Goal: Complete application form

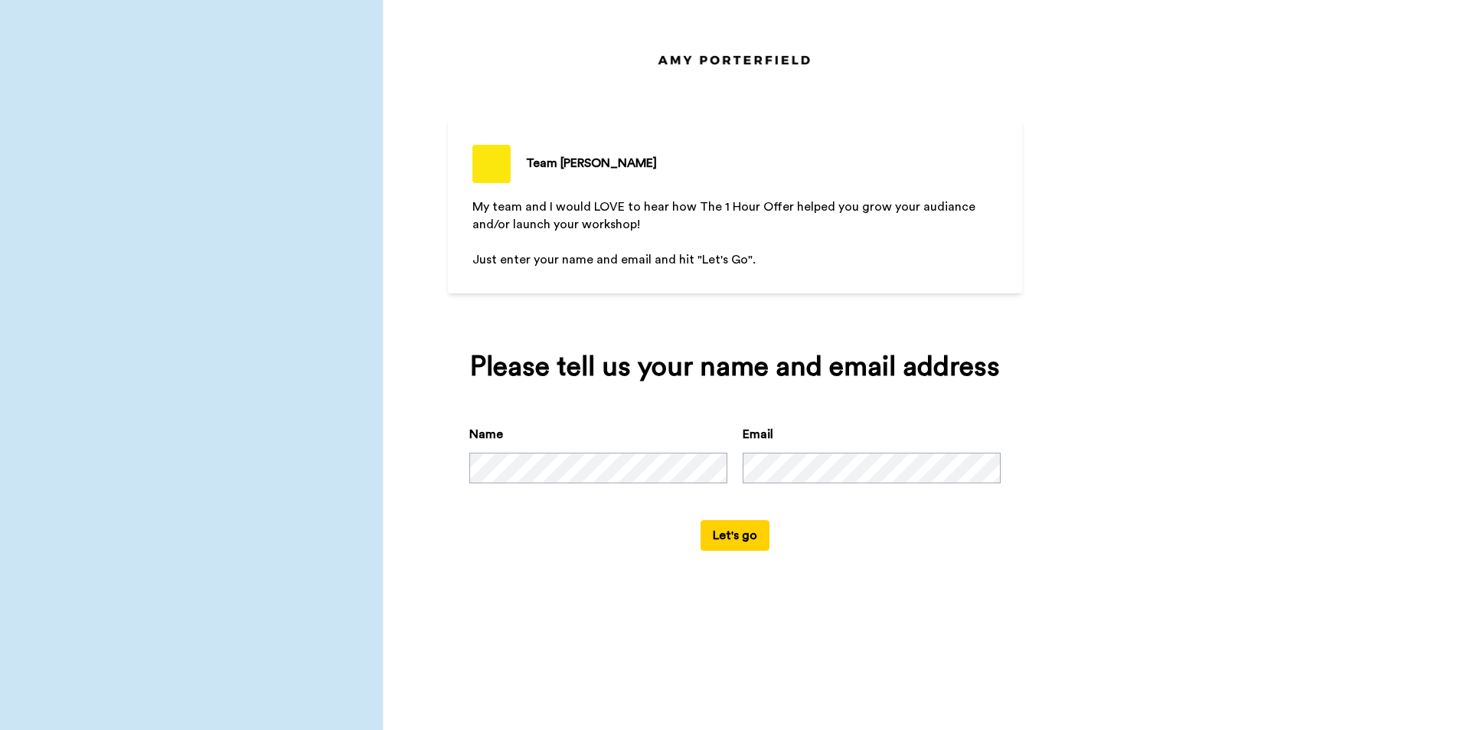
click at [752, 530] on button "Let's go" at bounding box center [734, 535] width 69 height 31
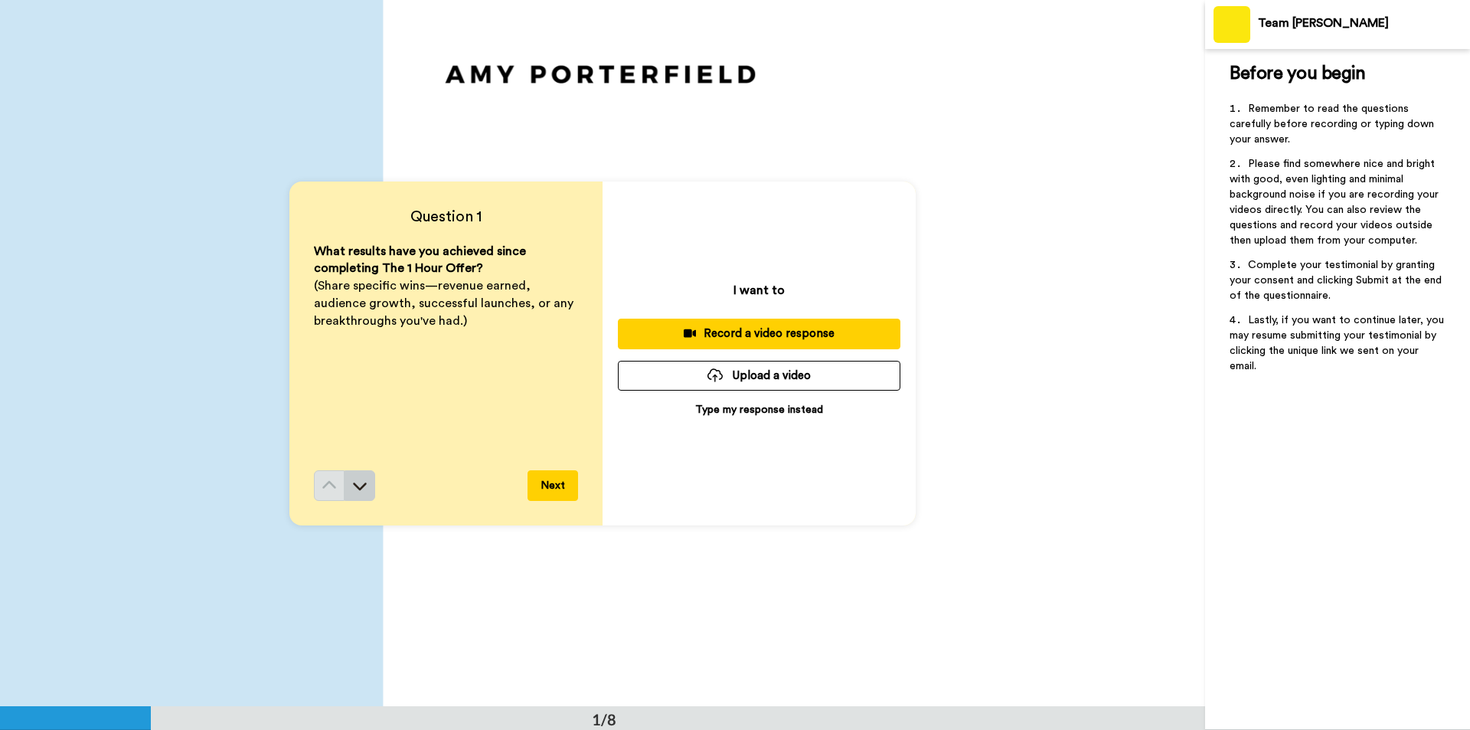
click at [362, 491] on icon at bounding box center [359, 485] width 15 height 15
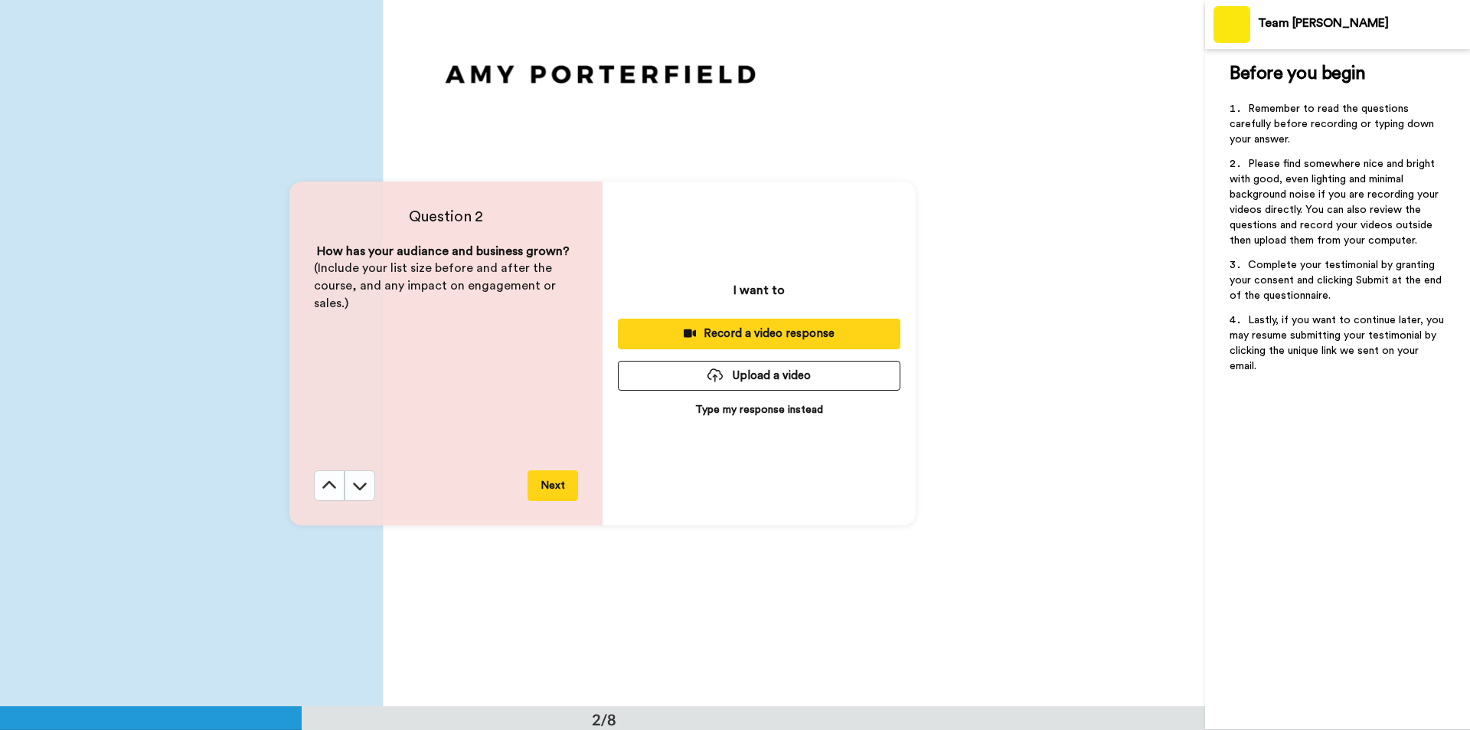
scroll to position [707, 0]
click at [366, 485] on button at bounding box center [359, 484] width 31 height 31
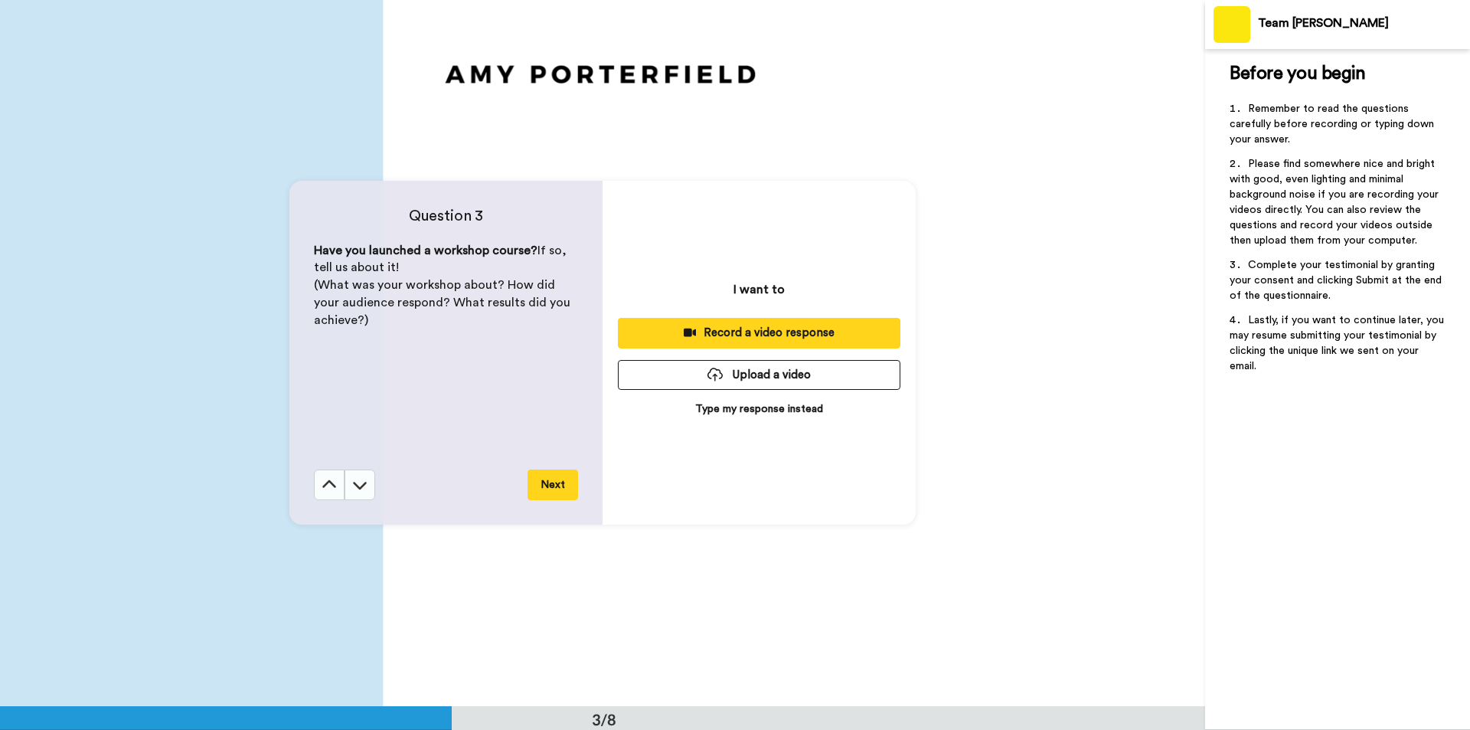
scroll to position [1412, 0]
click at [357, 485] on icon at bounding box center [359, 484] width 15 height 15
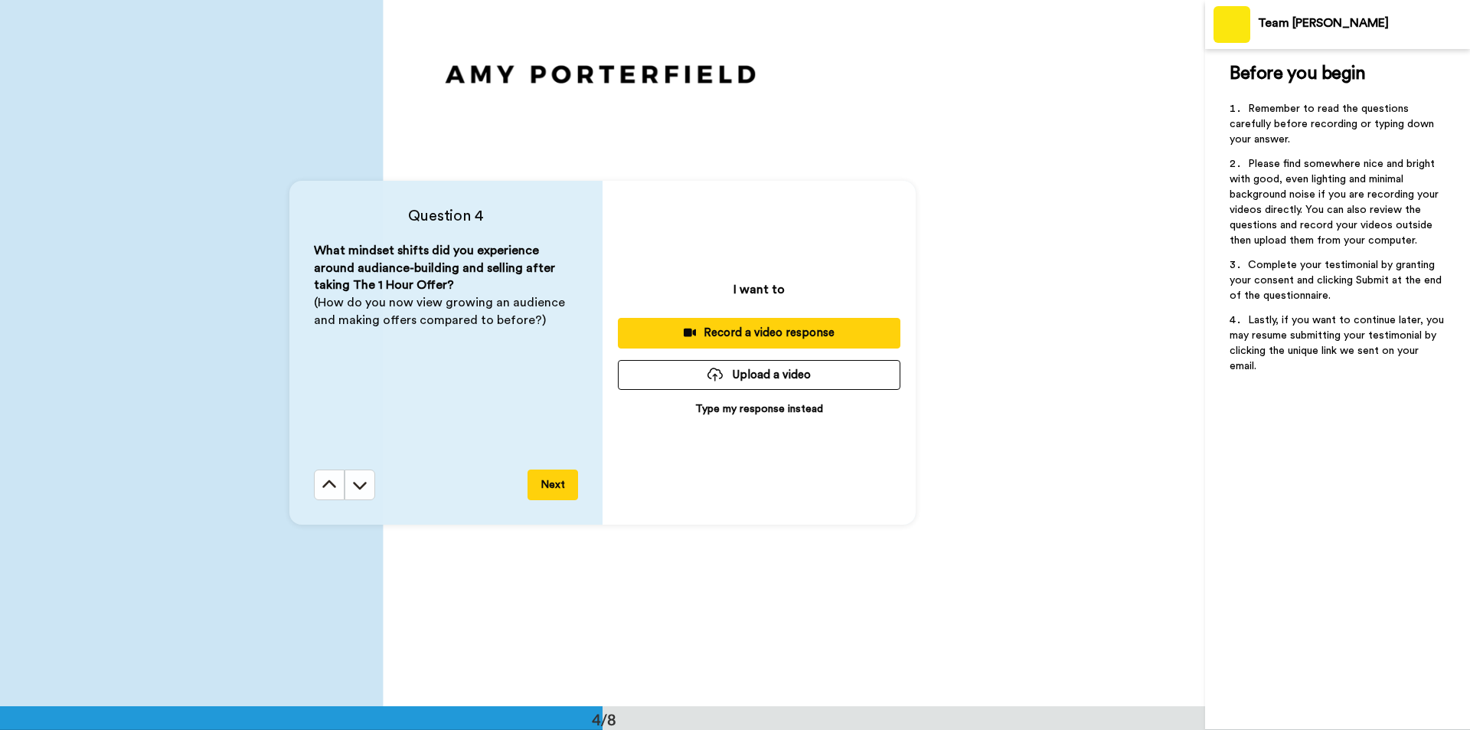
scroll to position [2118, 0]
click at [357, 489] on icon at bounding box center [359, 484] width 15 height 15
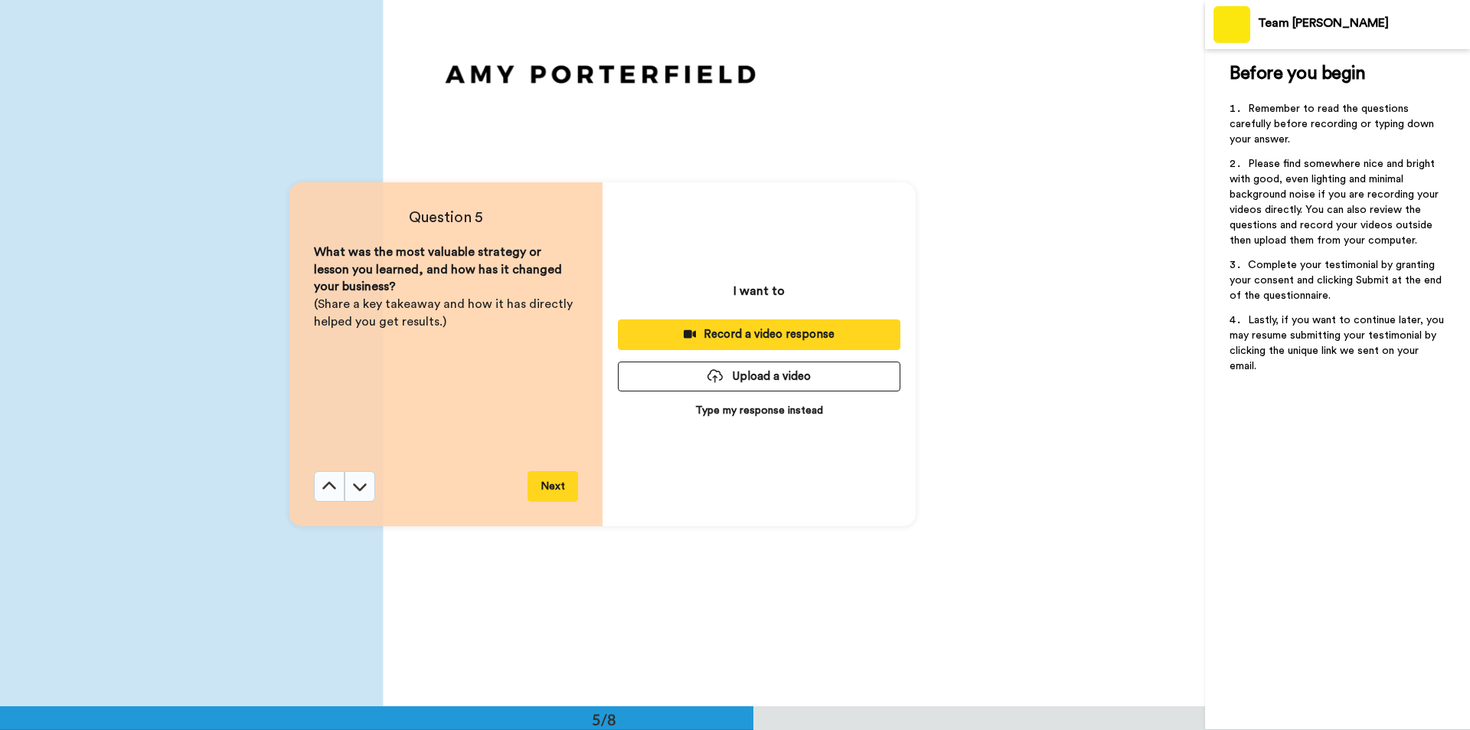
scroll to position [2824, 0]
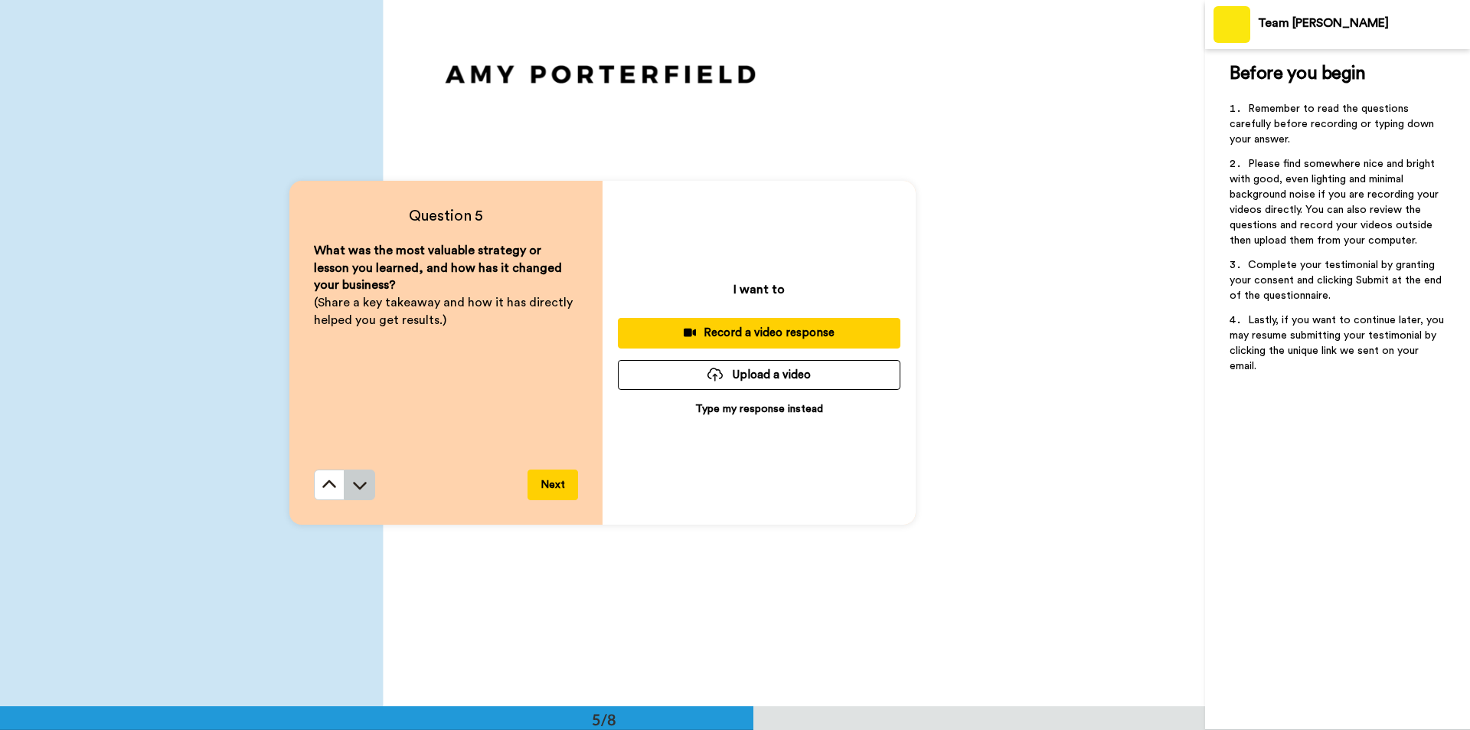
click at [361, 491] on icon at bounding box center [359, 484] width 15 height 15
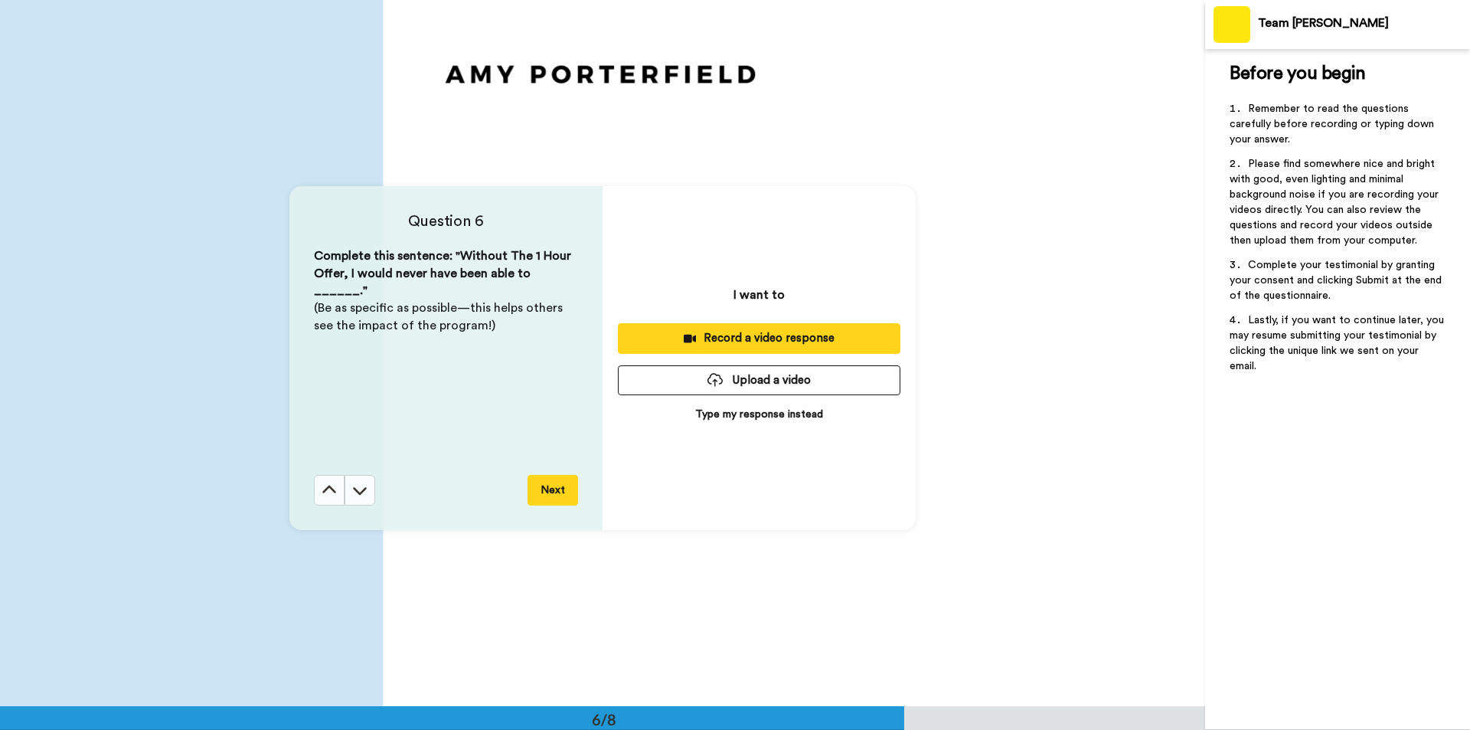
scroll to position [3530, 0]
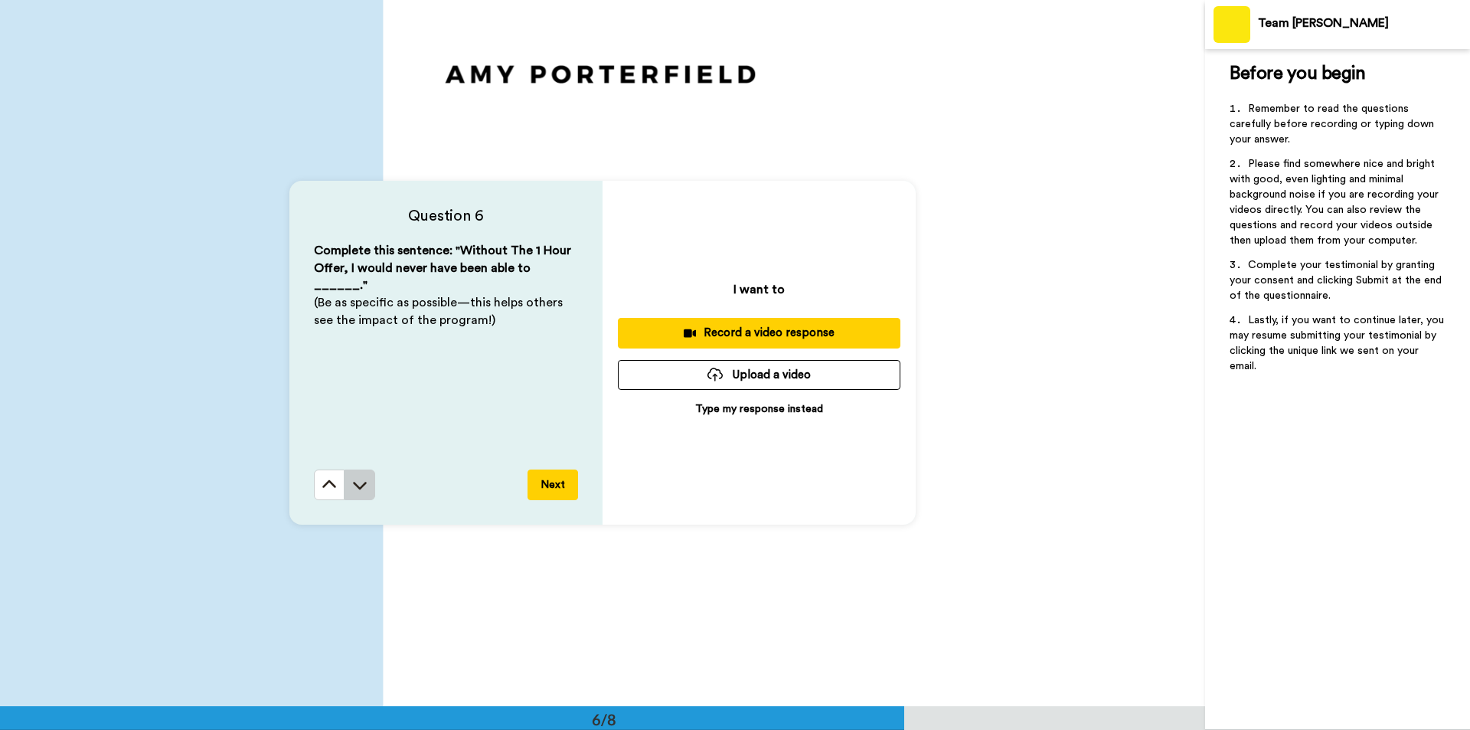
click at [363, 492] on icon at bounding box center [359, 484] width 15 height 15
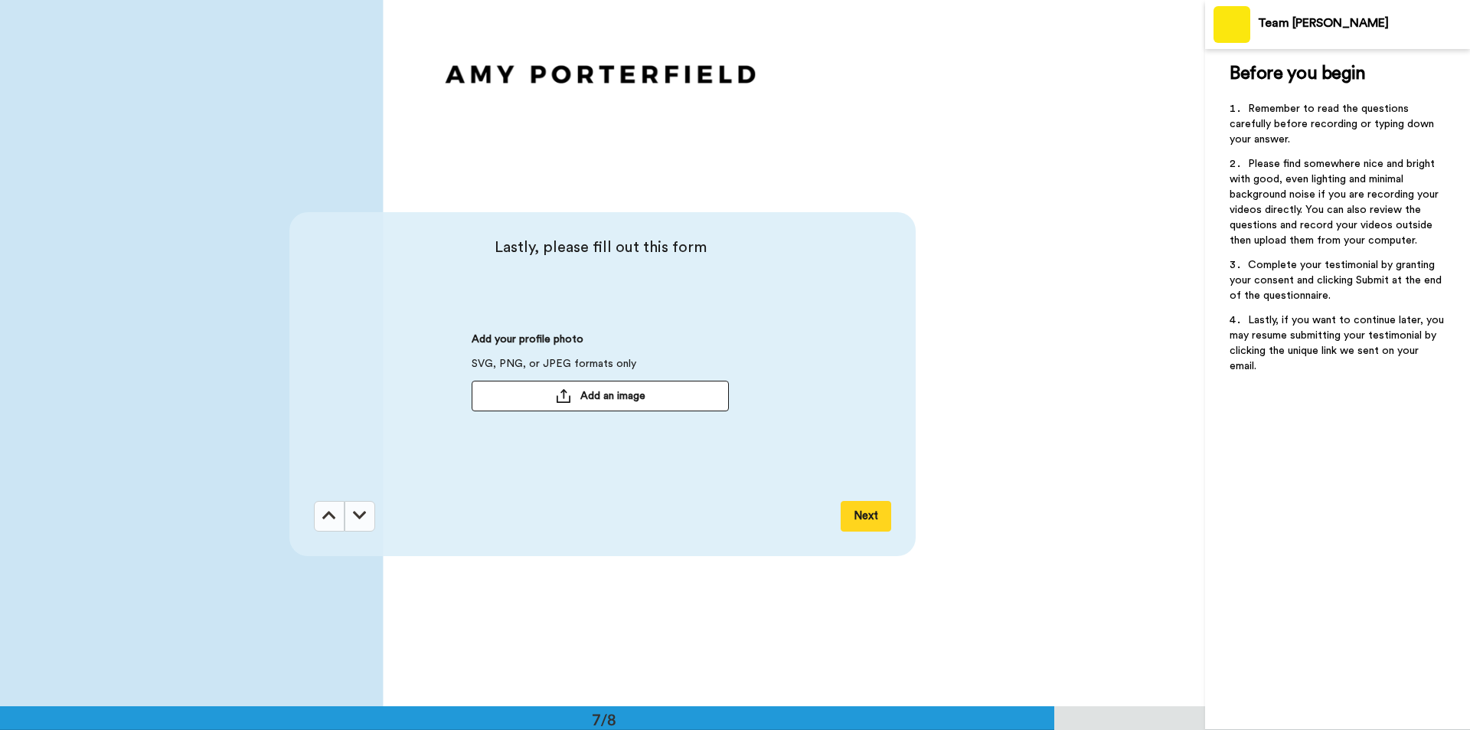
scroll to position [4236, 0]
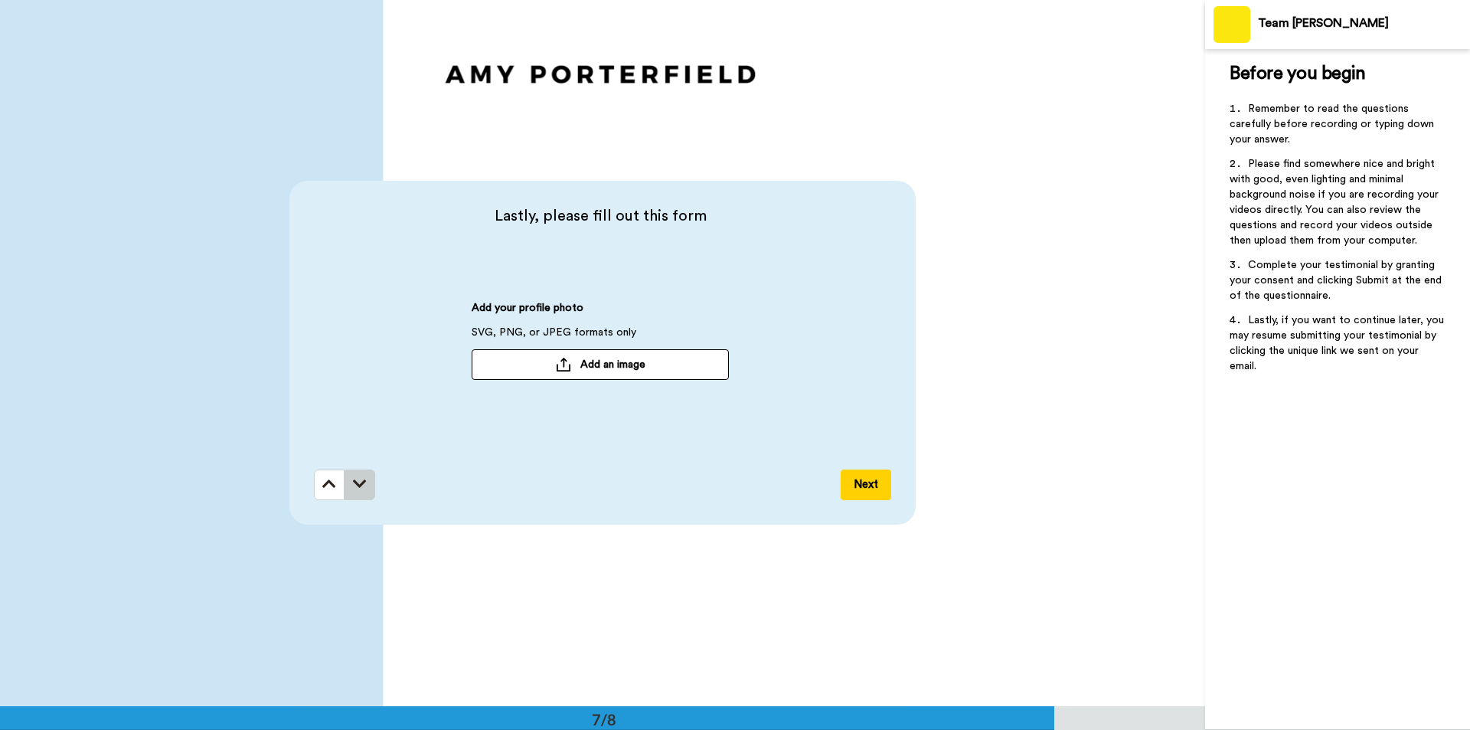
click at [365, 485] on button at bounding box center [359, 484] width 31 height 31
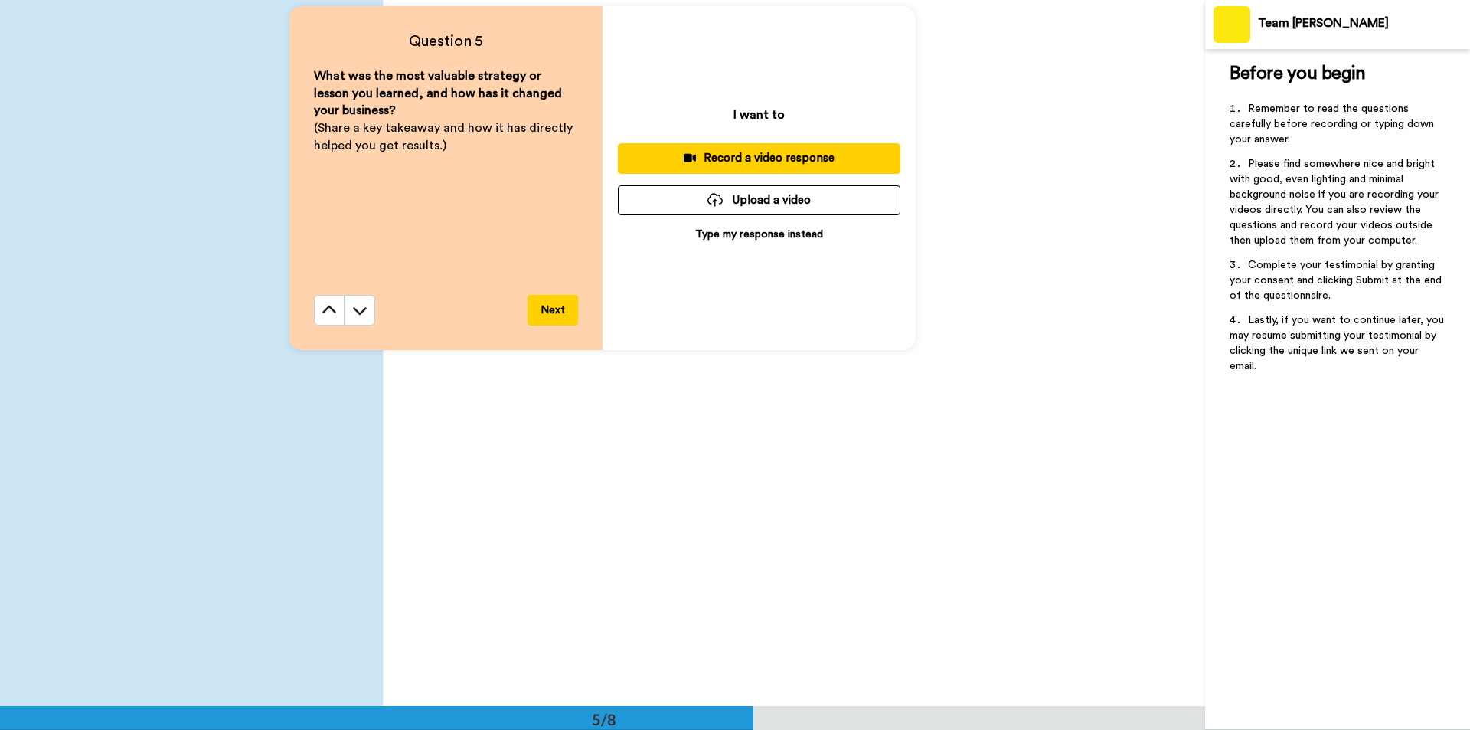
scroll to position [2986, 0]
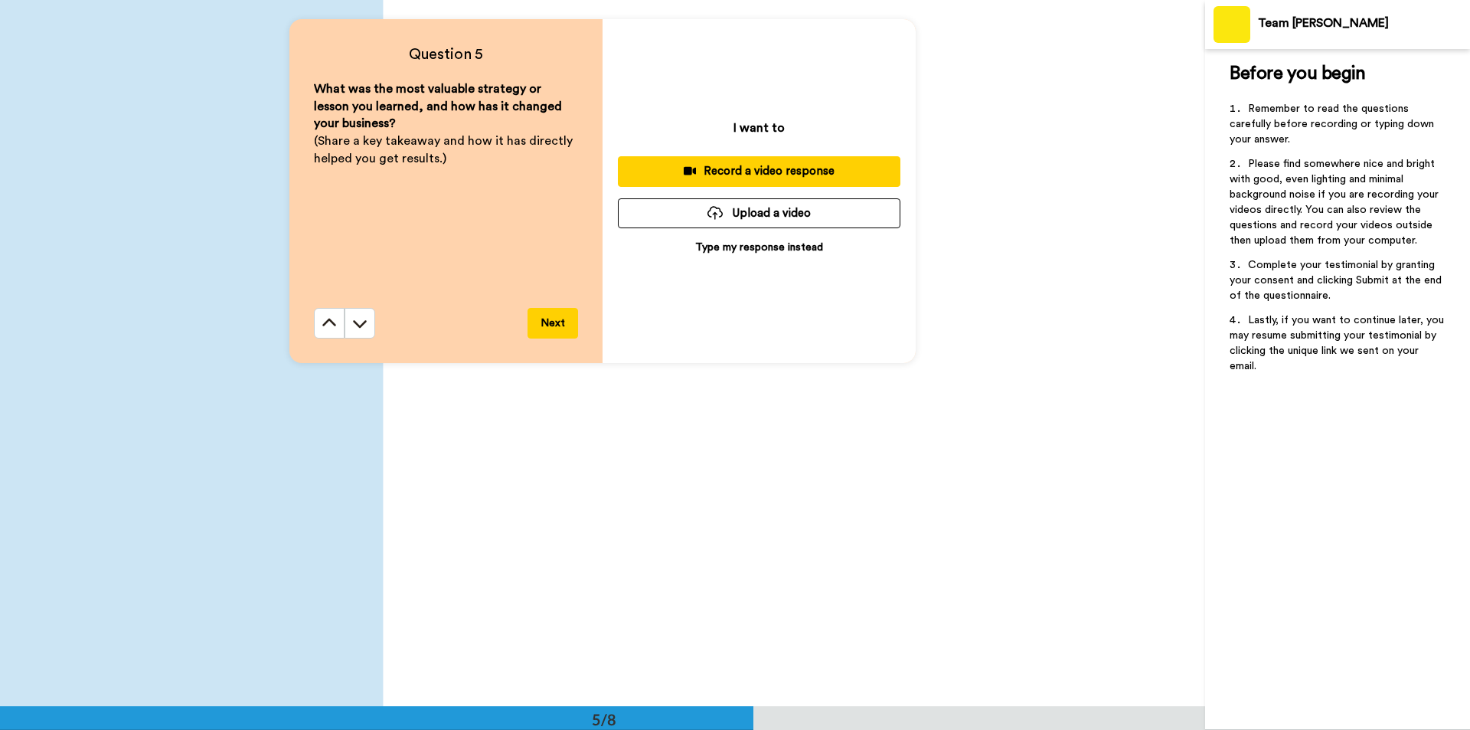
click at [544, 315] on button "Next" at bounding box center [552, 323] width 51 height 31
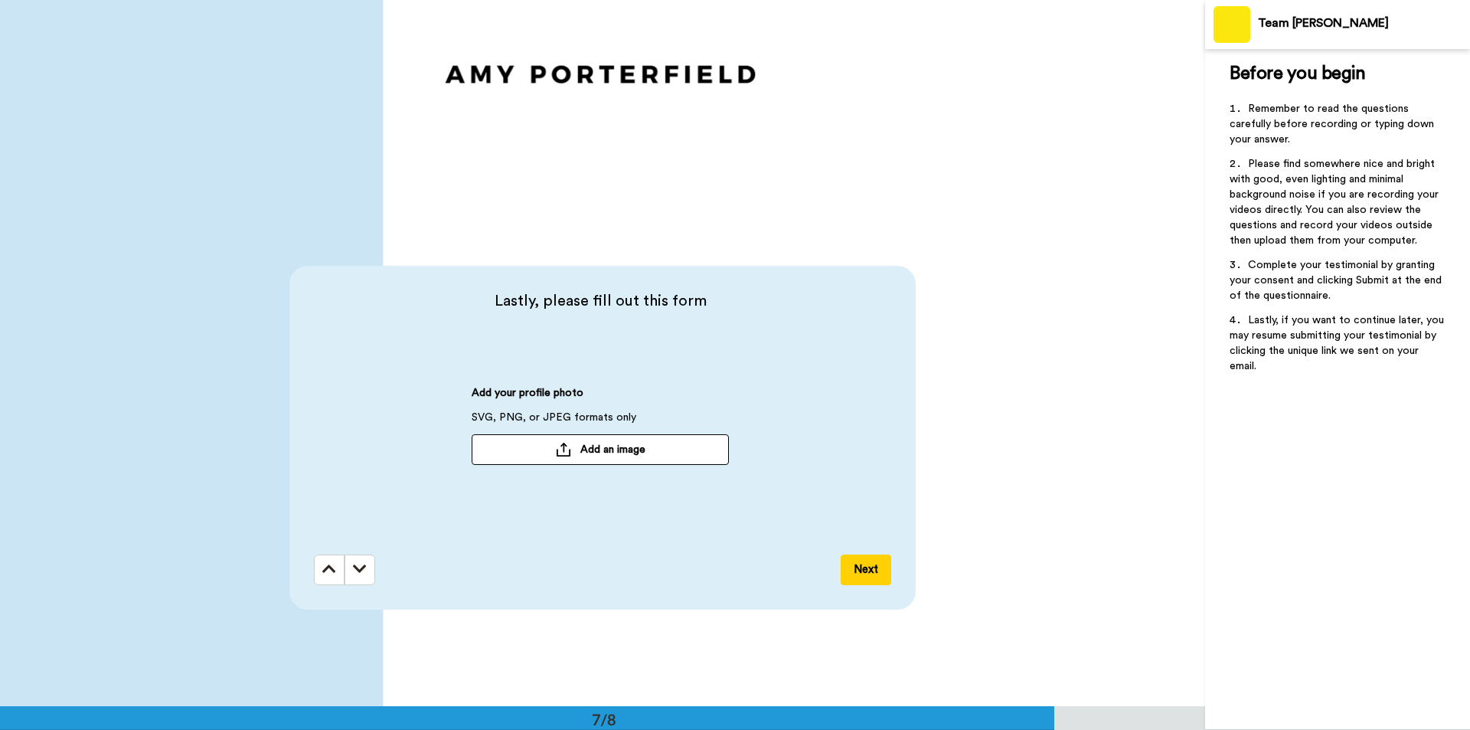
scroll to position [4219, 0]
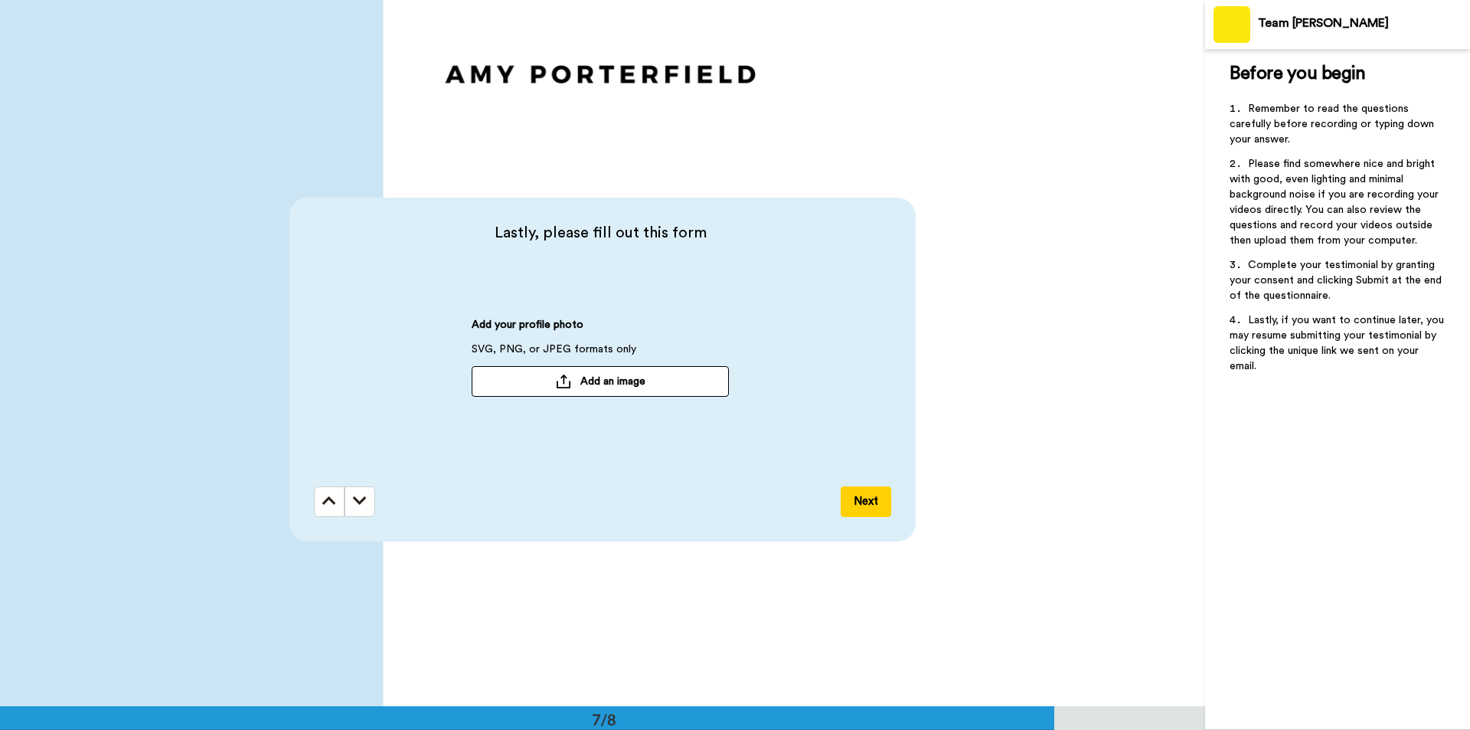
click at [585, 380] on span "Add an image" at bounding box center [612, 381] width 65 height 15
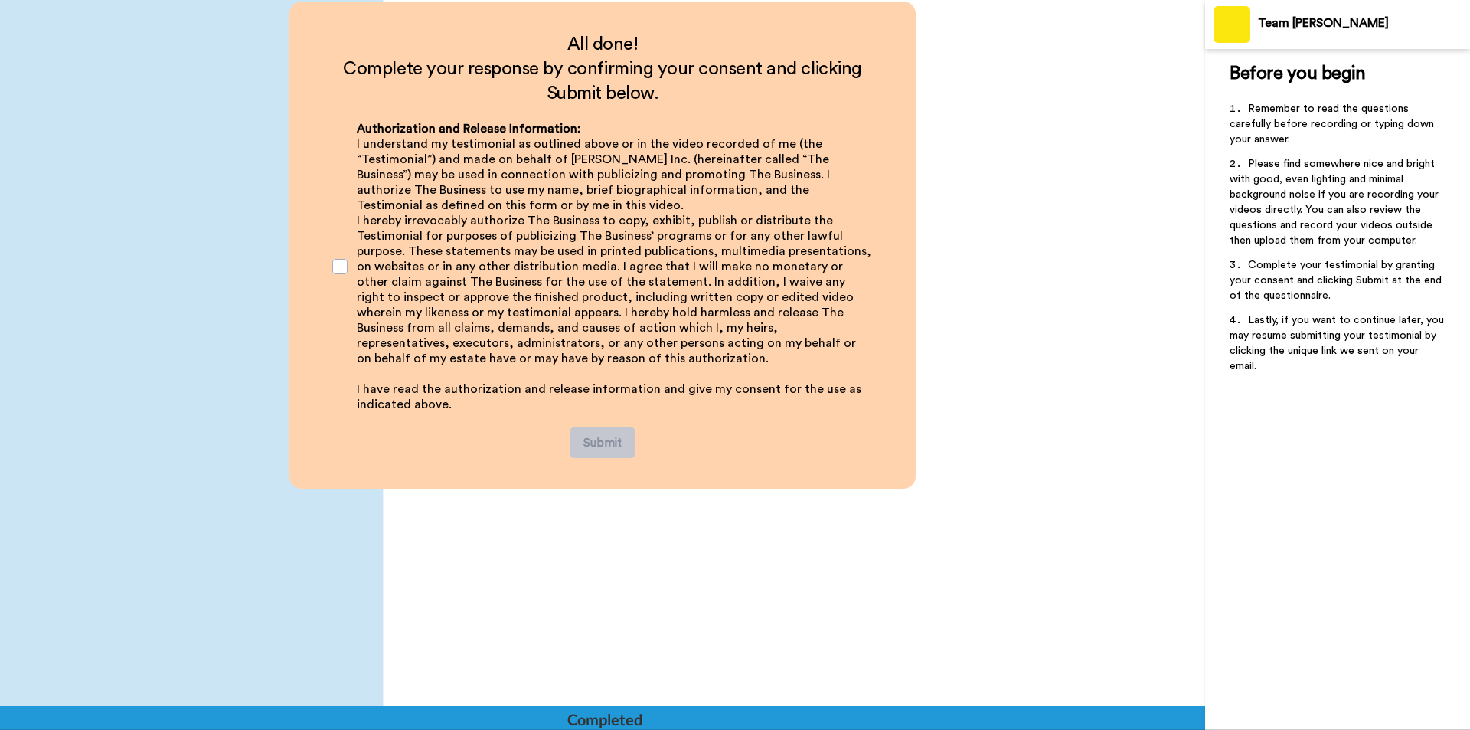
scroll to position [4941, 0]
